Goal: Information Seeking & Learning: Understand process/instructions

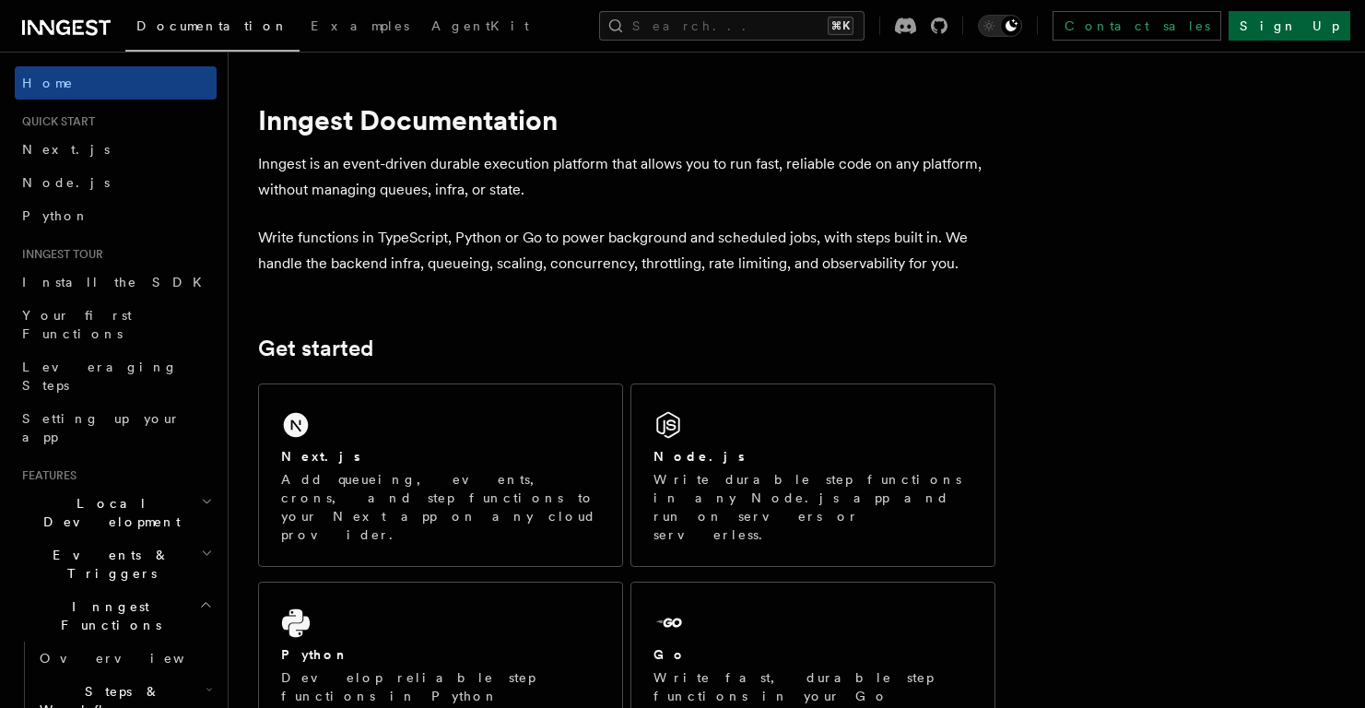
click at [1299, 30] on link "Sign Up" at bounding box center [1290, 25] width 122 height 29
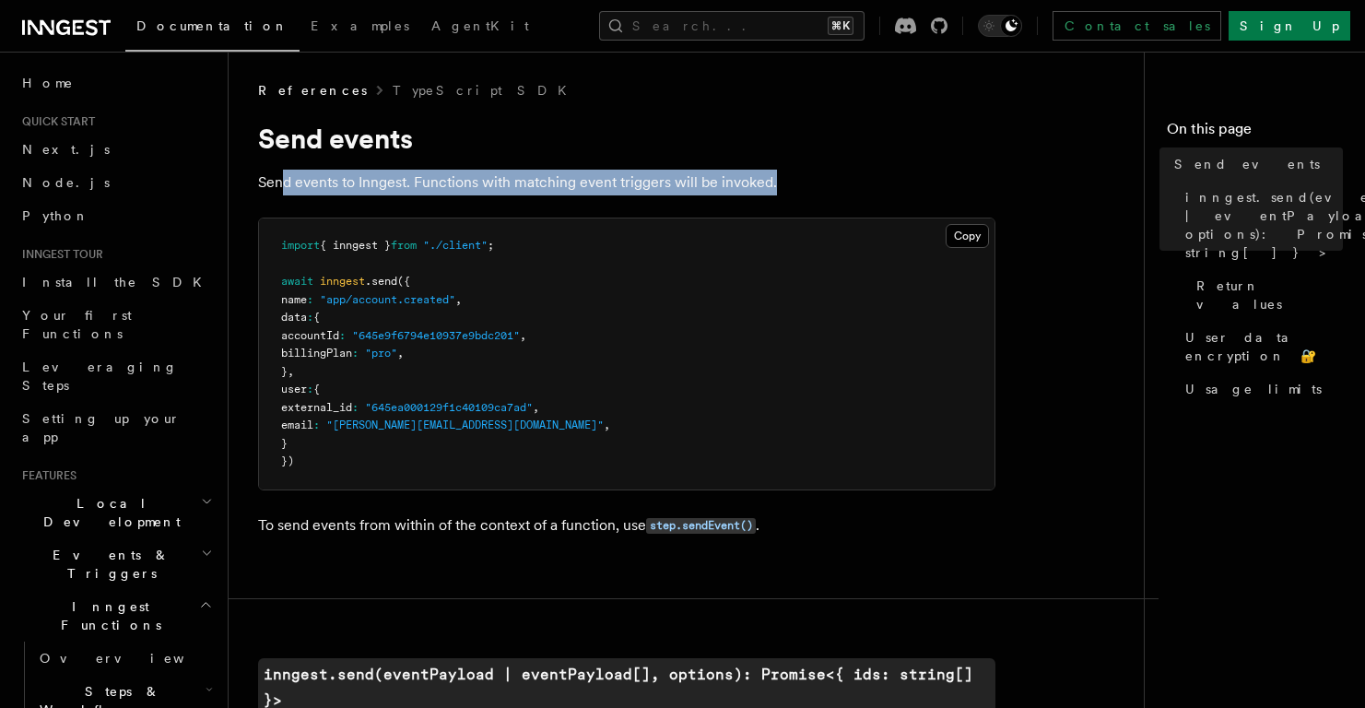
drag, startPoint x: 787, startPoint y: 182, endPoint x: 287, endPoint y: 175, distance: 500.5
click at [287, 175] on p "Send events to Inngest. Functions with matching event triggers will be invoked." at bounding box center [626, 183] width 737 height 26
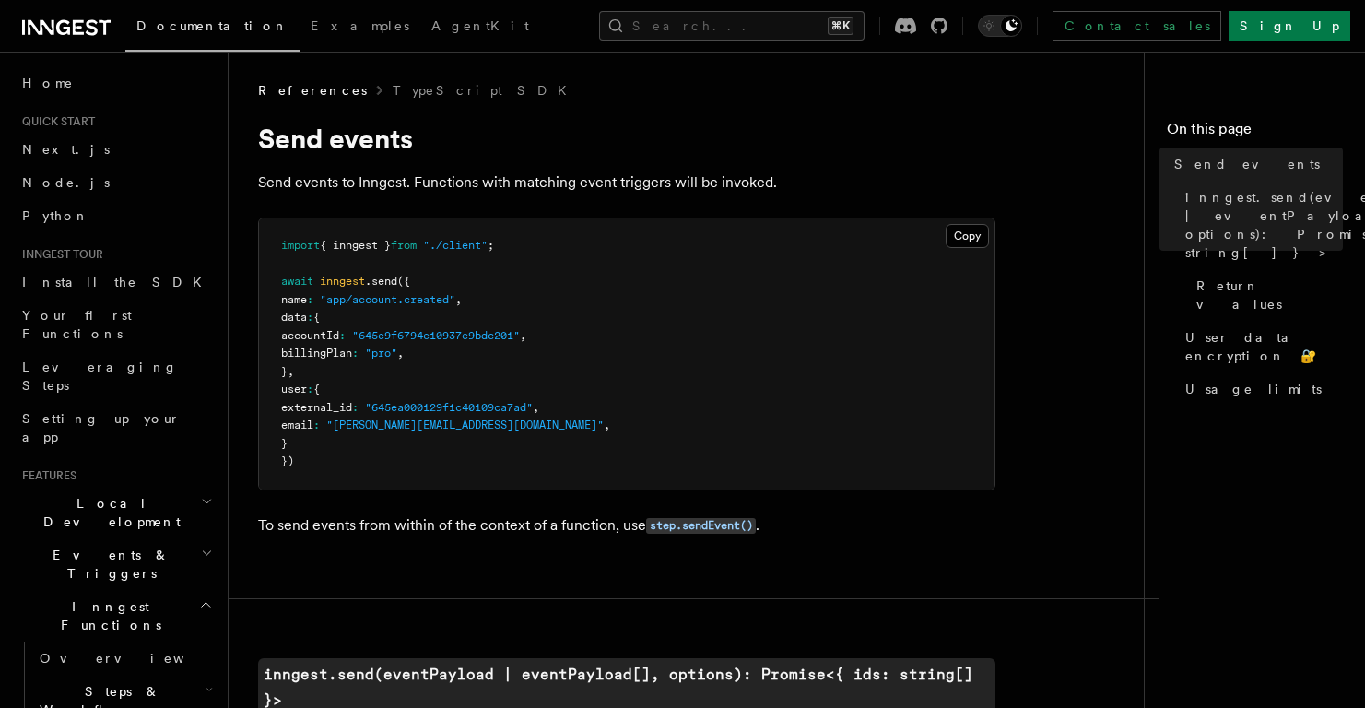
click at [882, 136] on h1 "Send events" at bounding box center [626, 138] width 737 height 33
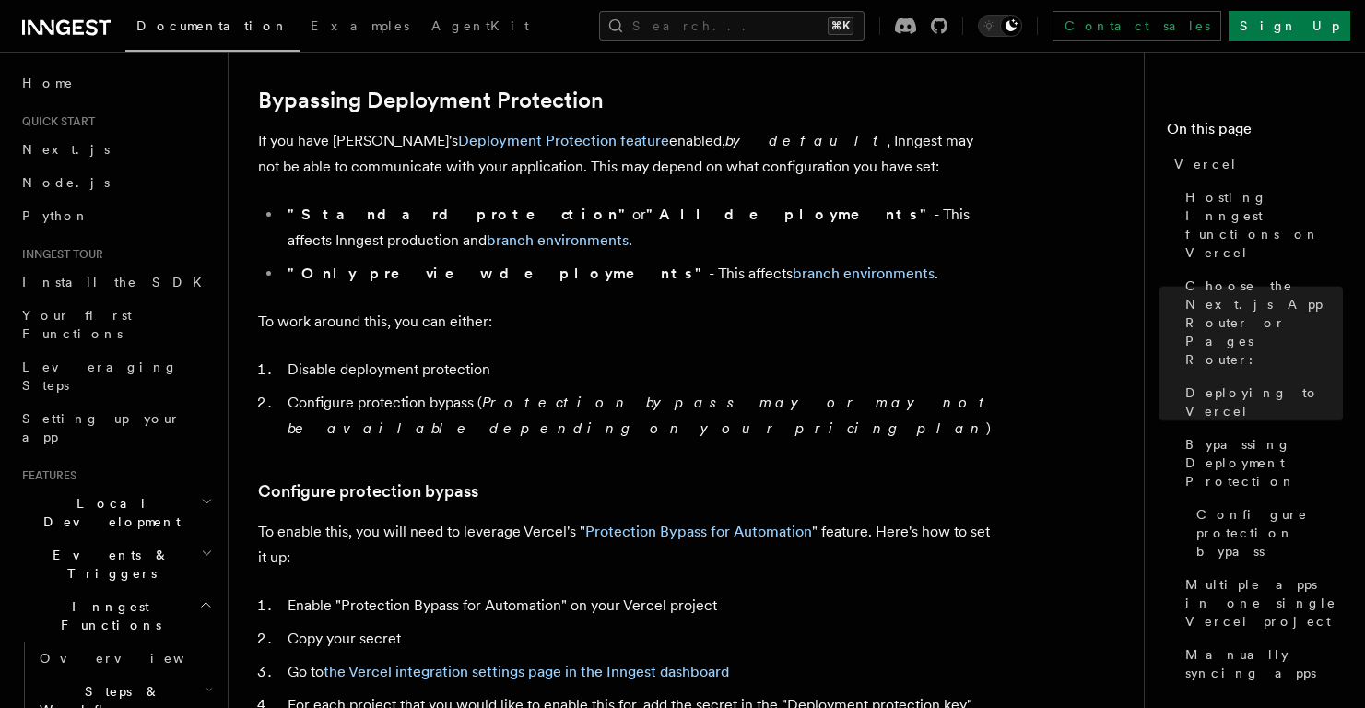
scroll to position [1362, 0]
click at [322, 216] on strong ""Standard protection"" at bounding box center [460, 215] width 345 height 18
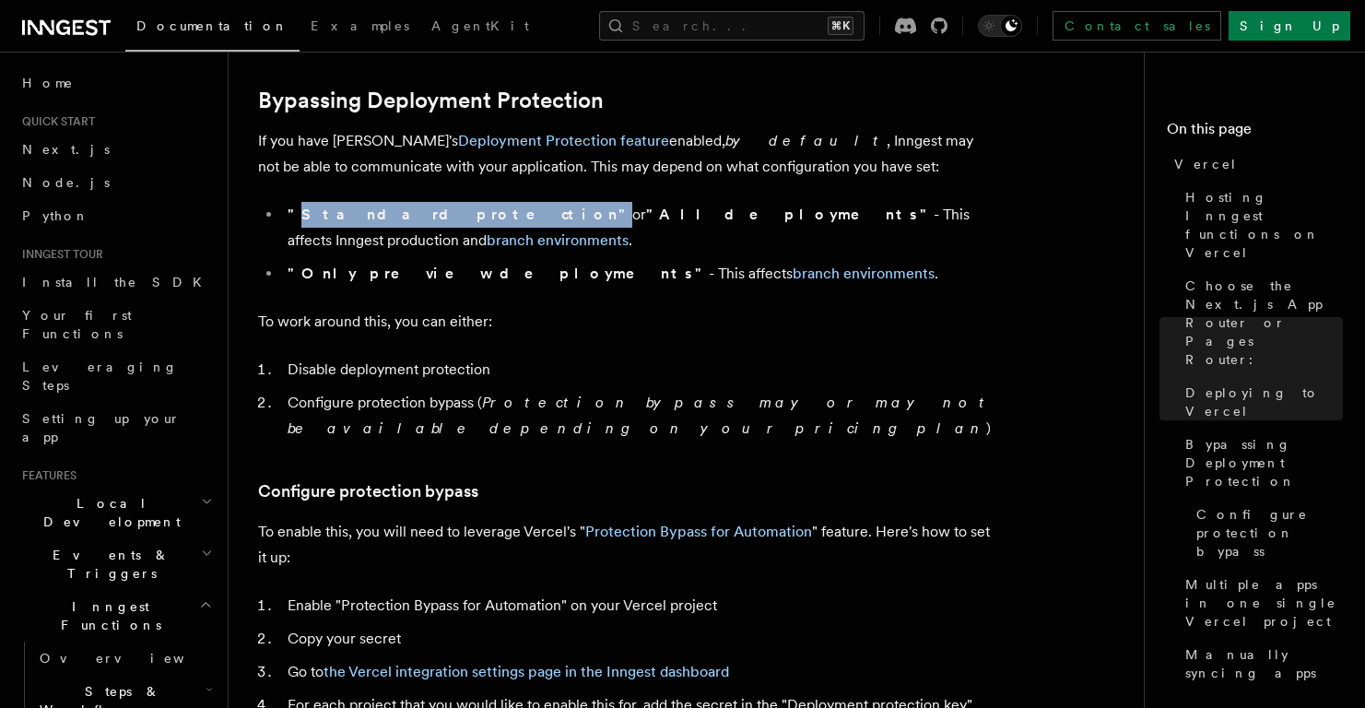
drag, startPoint x: 322, startPoint y: 216, endPoint x: 427, endPoint y: 217, distance: 105.1
click at [427, 217] on strong ""Standard protection"" at bounding box center [460, 215] width 345 height 18
click at [391, 215] on strong ""Standard protection"" at bounding box center [460, 215] width 345 height 18
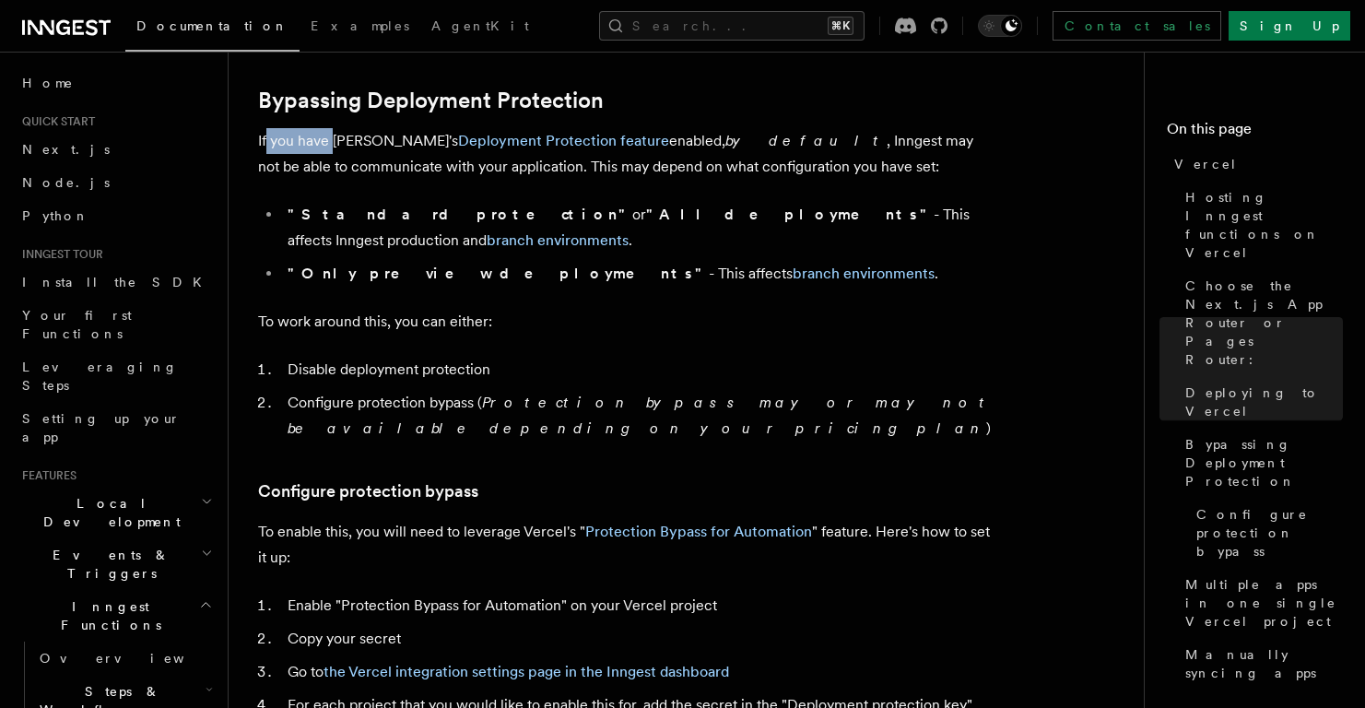
drag, startPoint x: 267, startPoint y: 147, endPoint x: 330, endPoint y: 146, distance: 62.7
click at [330, 146] on p "If you have Vercel's Deployment Protection feature enabled, by default , Innges…" at bounding box center [626, 154] width 737 height 52
drag, startPoint x: 624, startPoint y: 143, endPoint x: 665, endPoint y: 134, distance: 42.5
click at [665, 134] on p "If you have Vercel's Deployment Protection feature enabled, by default , Innges…" at bounding box center [626, 154] width 737 height 52
drag, startPoint x: 680, startPoint y: 137, endPoint x: 719, endPoint y: 138, distance: 38.7
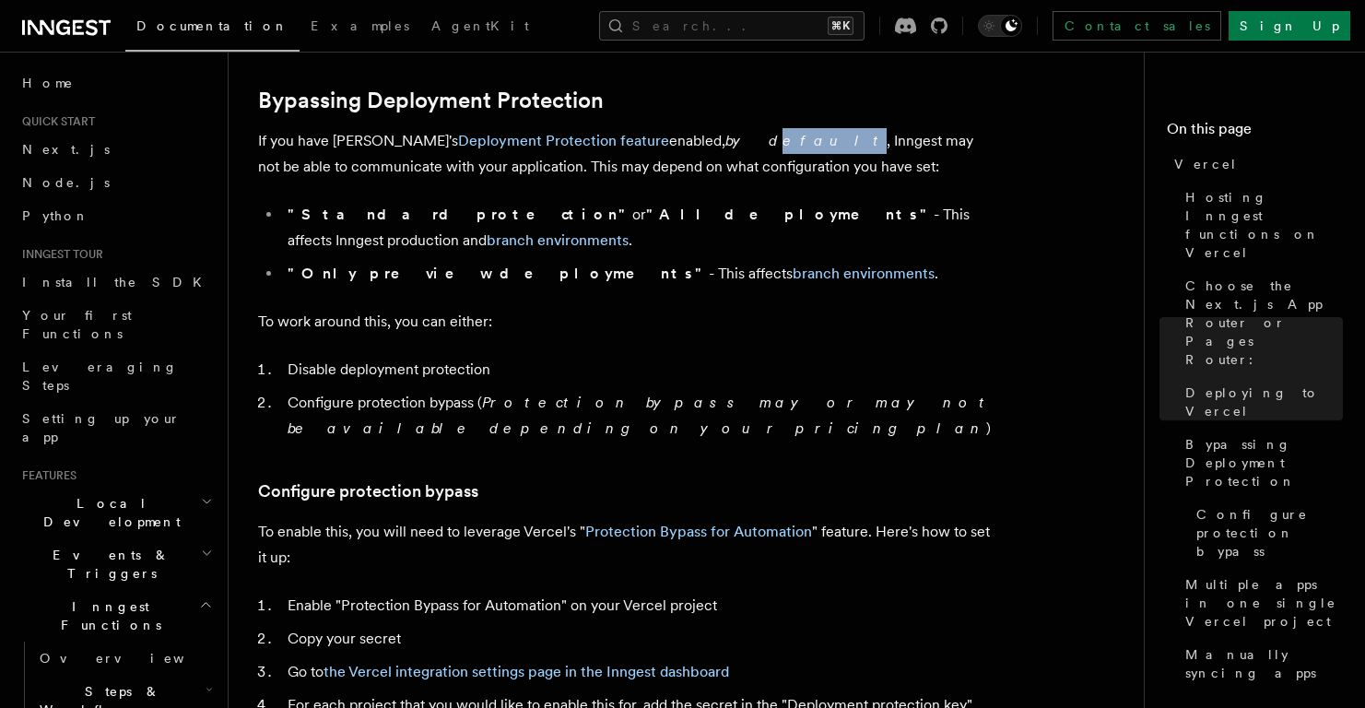
click at [725, 138] on em "by default" at bounding box center [805, 141] width 161 height 18
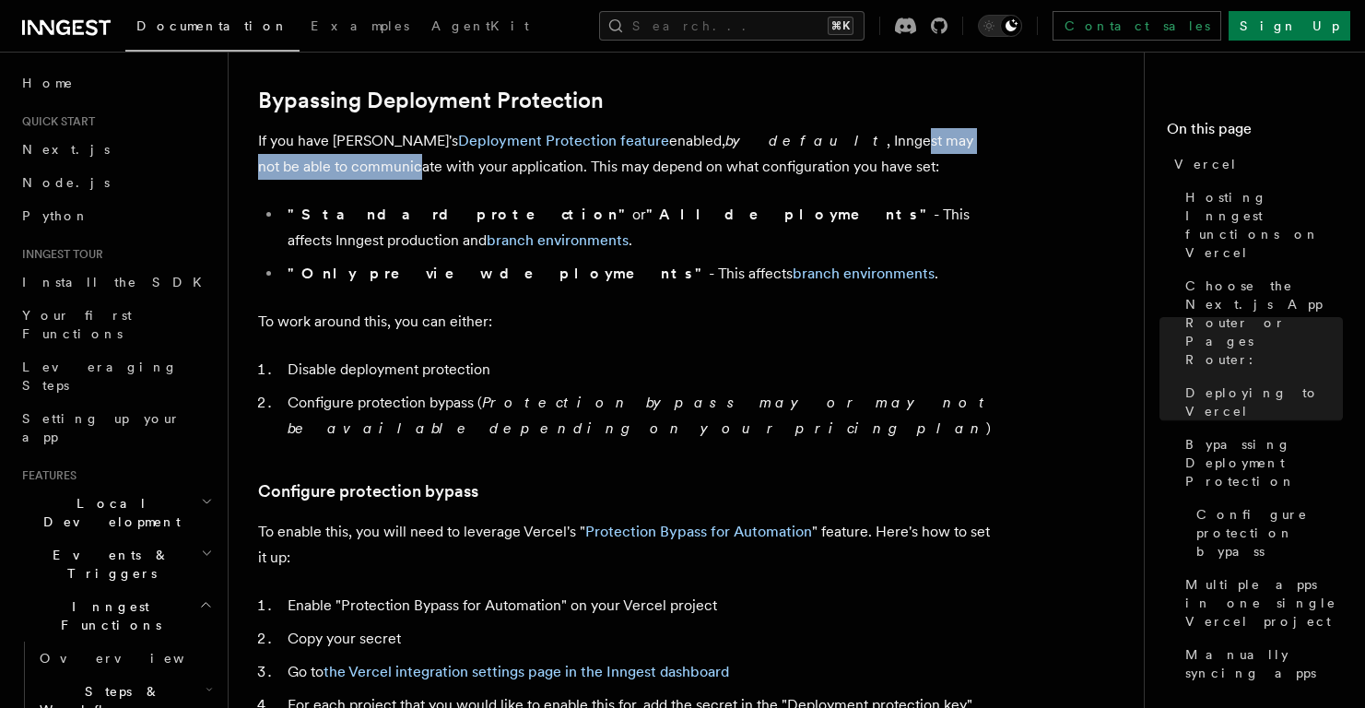
drag, startPoint x: 760, startPoint y: 137, endPoint x: 973, endPoint y: 138, distance: 212.9
click at [973, 138] on p "If you have Vercel's Deployment Protection feature enabled, by default , Innges…" at bounding box center [626, 154] width 737 height 52
drag, startPoint x: 978, startPoint y: 140, endPoint x: 912, endPoint y: 146, distance: 65.7
click at [978, 139] on p "If you have Vercel's Deployment Protection feature enabled, by default , Innges…" at bounding box center [626, 154] width 737 height 52
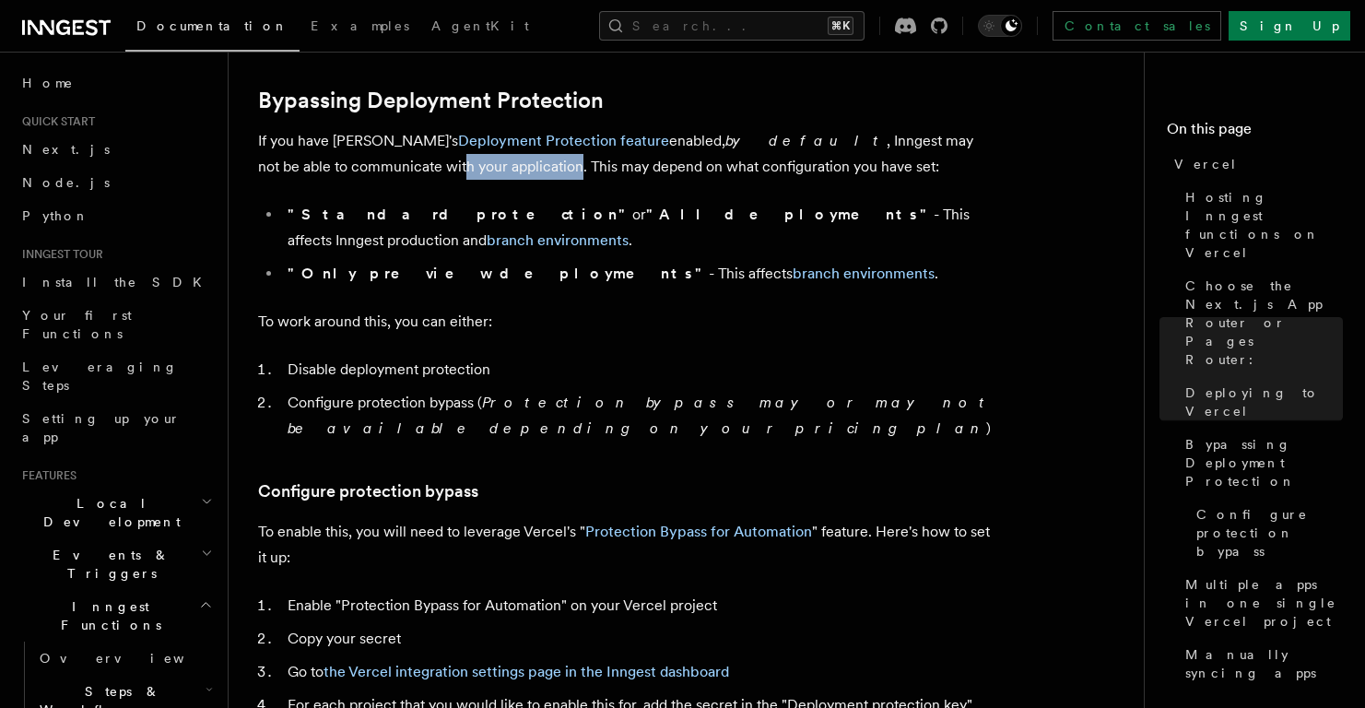
drag, startPoint x: 279, startPoint y: 176, endPoint x: 392, endPoint y: 165, distance: 113.0
click at [392, 165] on p "If you have Vercel's Deployment Protection feature enabled, by default , Innges…" at bounding box center [626, 154] width 737 height 52
drag, startPoint x: 409, startPoint y: 167, endPoint x: 588, endPoint y: 168, distance: 178.8
click at [588, 168] on p "If you have Vercel's Deployment Protection feature enabled, by default , Innges…" at bounding box center [626, 154] width 737 height 52
drag, startPoint x: 629, startPoint y: 167, endPoint x: 723, endPoint y: 164, distance: 94.1
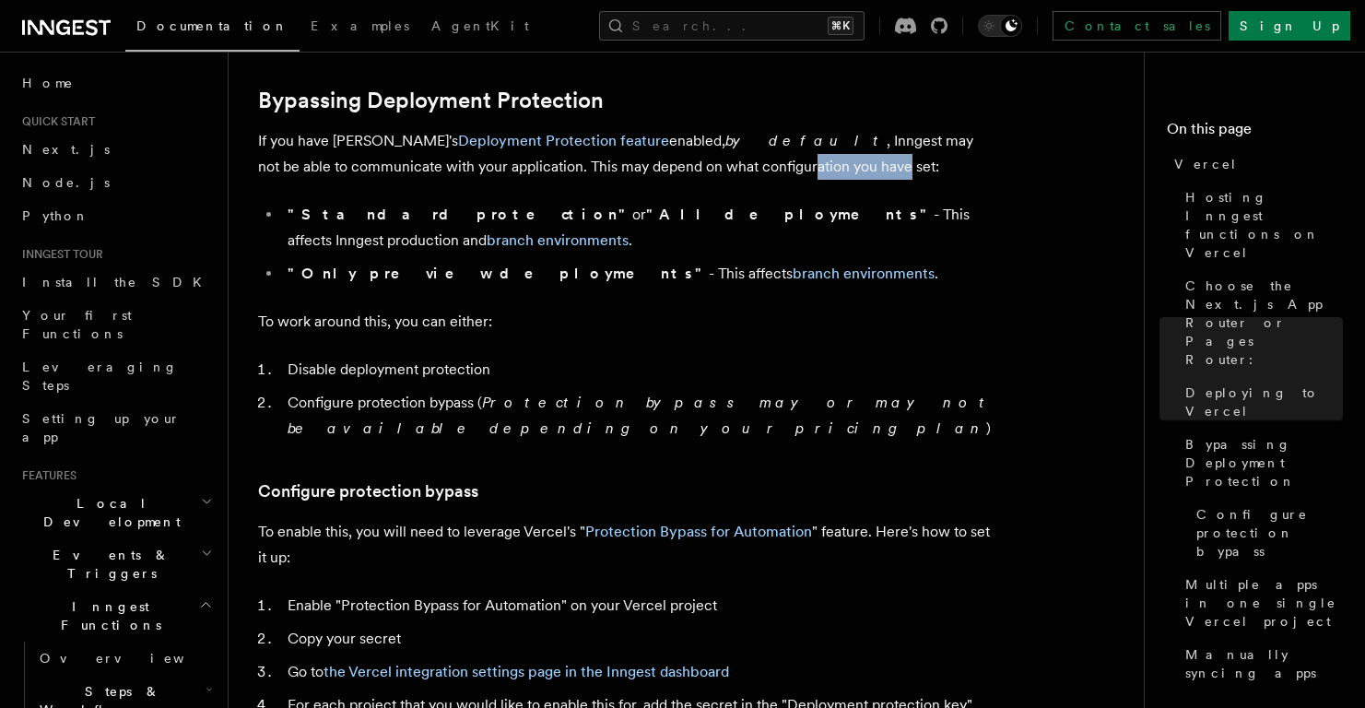
click at [723, 164] on p "If you have Vercel's Deployment Protection feature enabled, by default , Innges…" at bounding box center [626, 154] width 737 height 52
drag, startPoint x: 312, startPoint y: 220, endPoint x: 412, endPoint y: 216, distance: 100.6
click at [412, 216] on strong ""Standard protection"" at bounding box center [460, 215] width 345 height 18
drag, startPoint x: 477, startPoint y: 213, endPoint x: 510, endPoint y: 215, distance: 33.2
click at [646, 215] on strong ""All deployments"" at bounding box center [790, 215] width 288 height 18
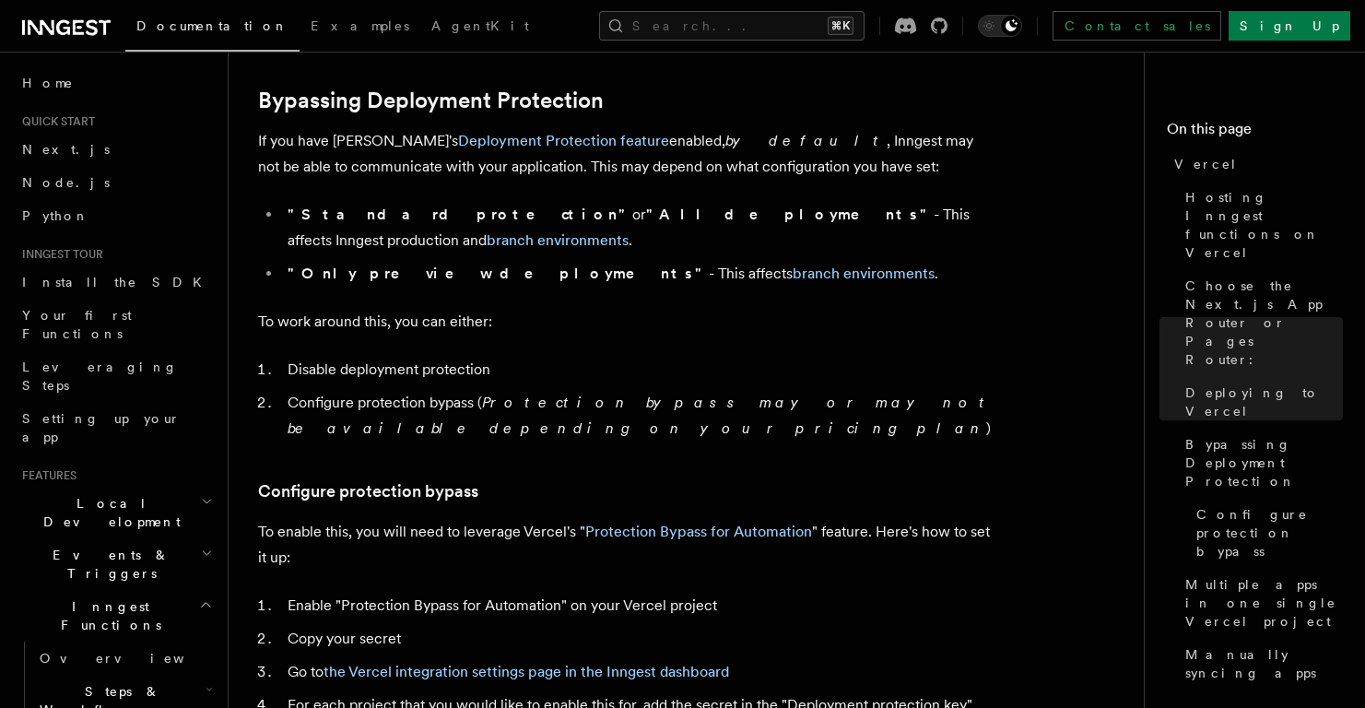
click at [376, 221] on strong ""Standard protection"" at bounding box center [460, 215] width 345 height 18
drag, startPoint x: 322, startPoint y: 382, endPoint x: 455, endPoint y: 374, distance: 133.9
click at [446, 390] on li "Configure protection bypass ( Protection bypass may or may not be available dep…" at bounding box center [638, 416] width 713 height 52
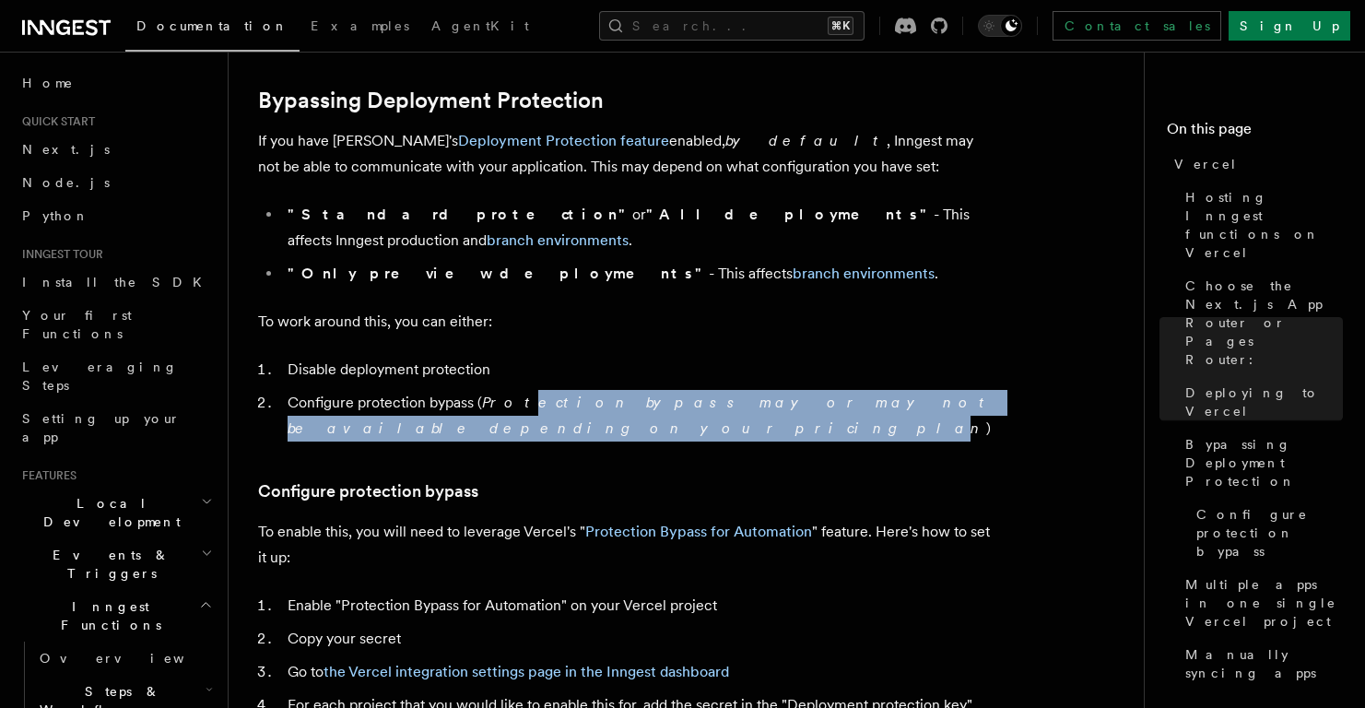
drag, startPoint x: 508, startPoint y: 376, endPoint x: 985, endPoint y: 376, distance: 477.4
click at [985, 394] on em "Protection bypass may or may not be available depending on your pricing plan" at bounding box center [640, 415] width 705 height 43
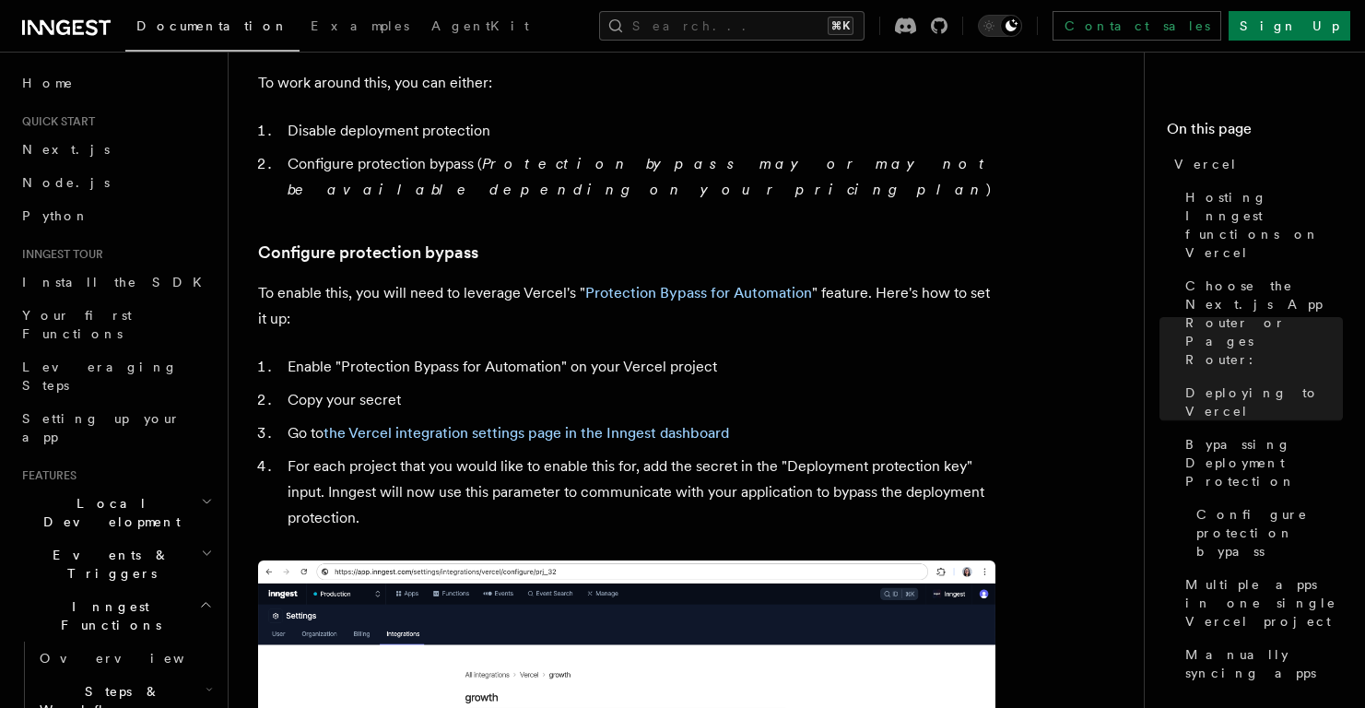
scroll to position [1602, 0]
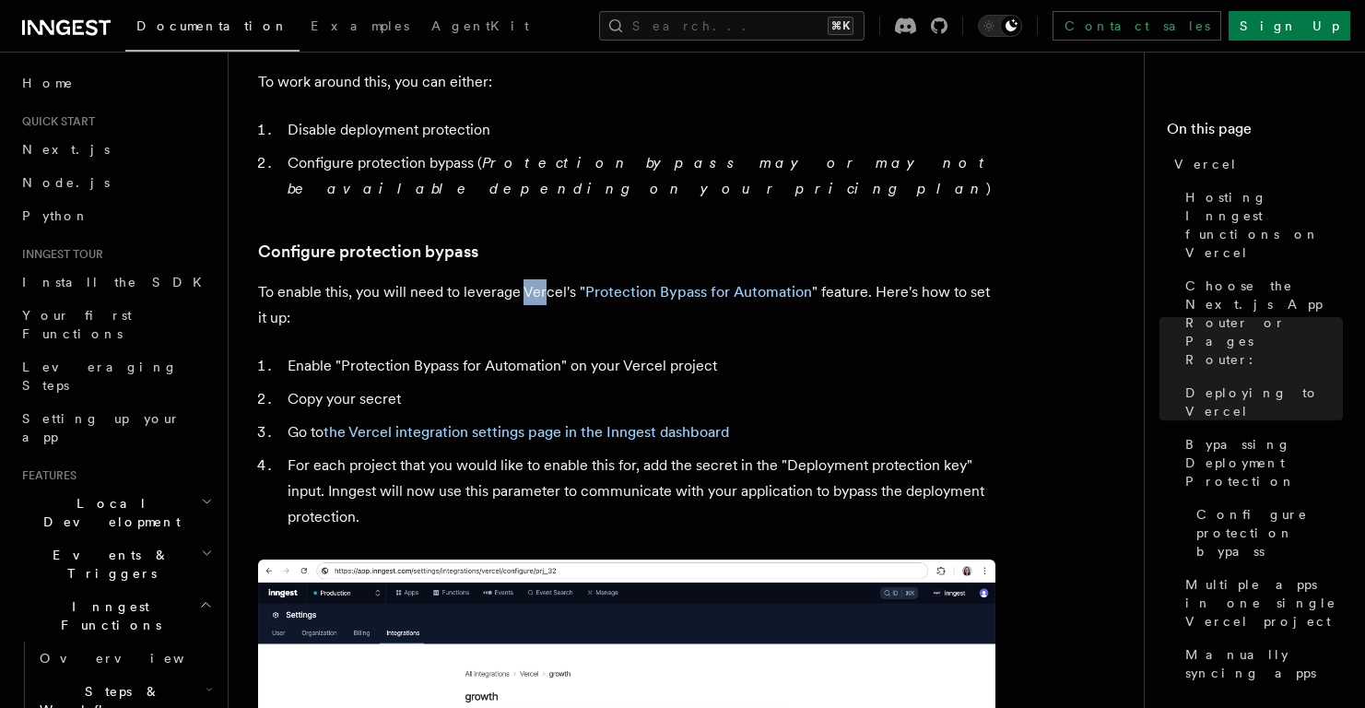
drag, startPoint x: 525, startPoint y: 243, endPoint x: 544, endPoint y: 243, distance: 18.4
click at [544, 279] on p "To enable this, you will need to leverage Vercel's " Protection Bypass for Auto…" at bounding box center [626, 305] width 737 height 52
drag, startPoint x: 887, startPoint y: 242, endPoint x: 998, endPoint y: 240, distance: 111.6
click at [998, 240] on article "Platform Deployment Cloud Providers Setup Vercel Inngest enables you to host yo…" at bounding box center [693, 399] width 871 height 3840
click at [352, 353] on li "Enable "Protection Bypass for Automation" on your Vercel project" at bounding box center [638, 366] width 713 height 26
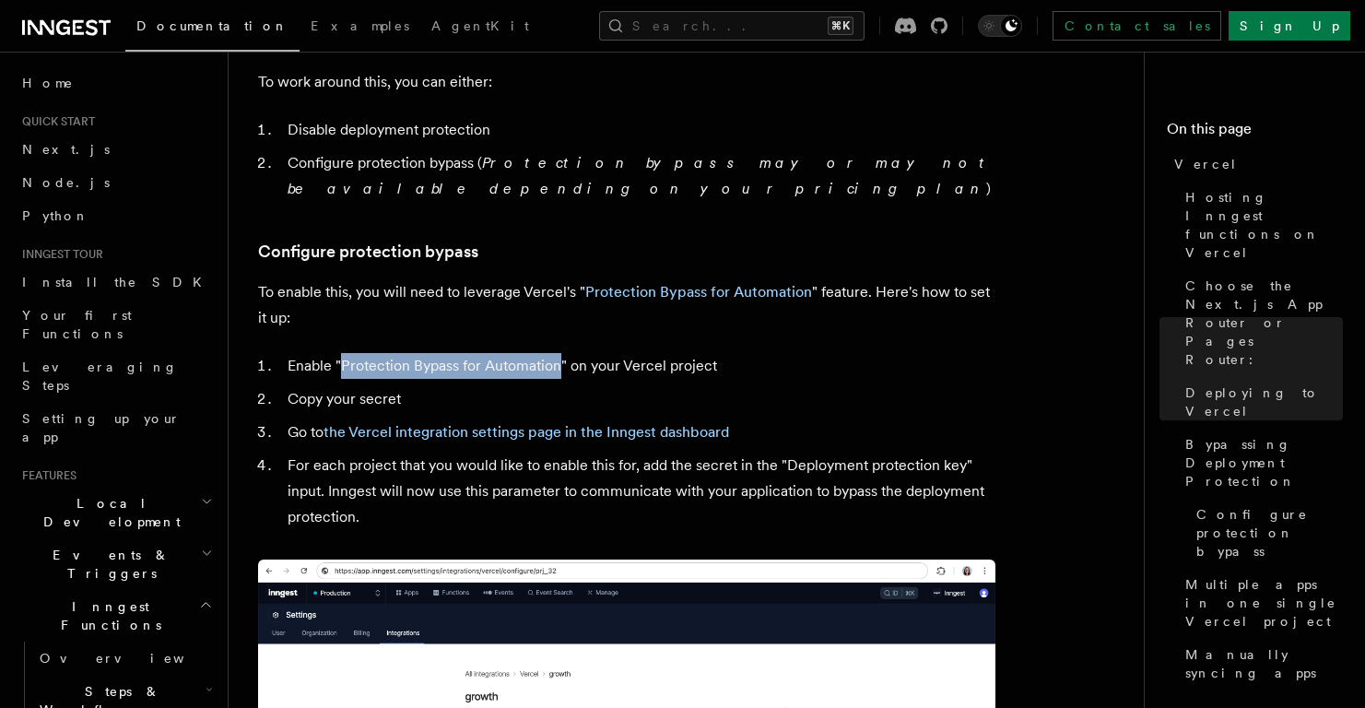
drag, startPoint x: 352, startPoint y: 322, endPoint x: 539, endPoint y: 316, distance: 187.2
click at [539, 353] on li "Enable "Protection Bypass for Automation" on your Vercel project" at bounding box center [638, 366] width 713 height 26
